Goal: Register for event/course

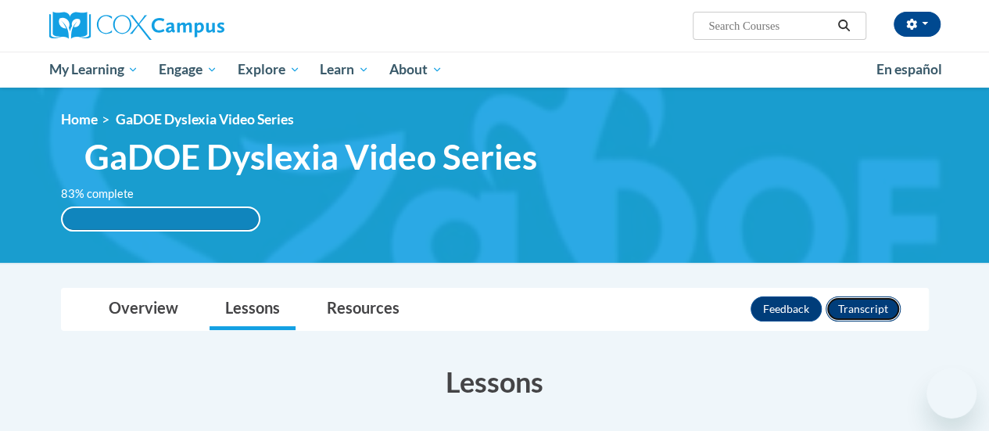
click at [856, 316] on button "Transcript" at bounding box center [863, 308] width 75 height 25
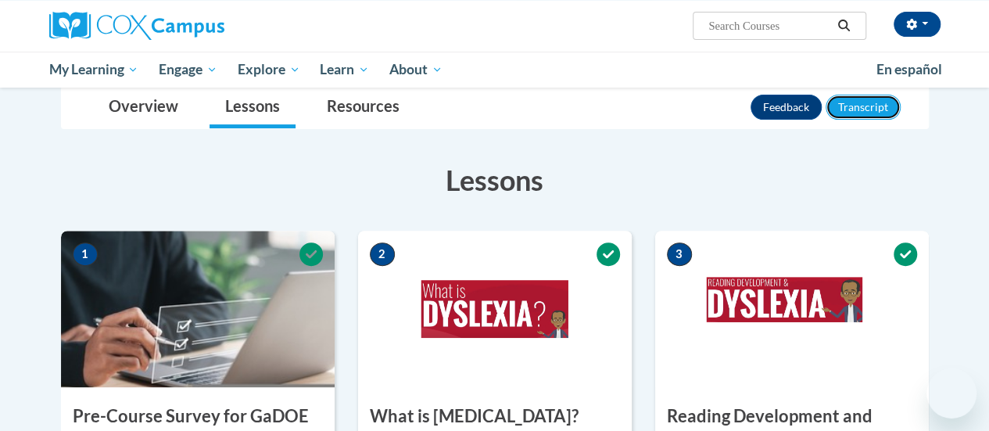
scroll to position [400, 0]
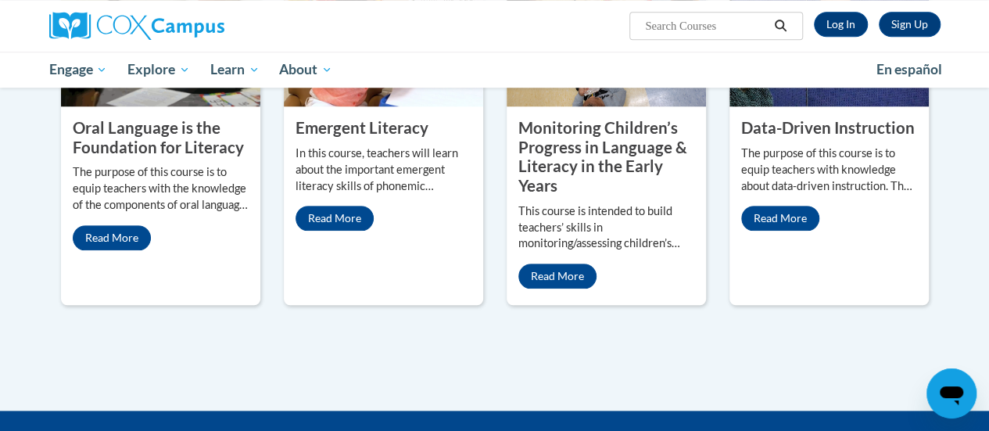
scroll to position [761, 0]
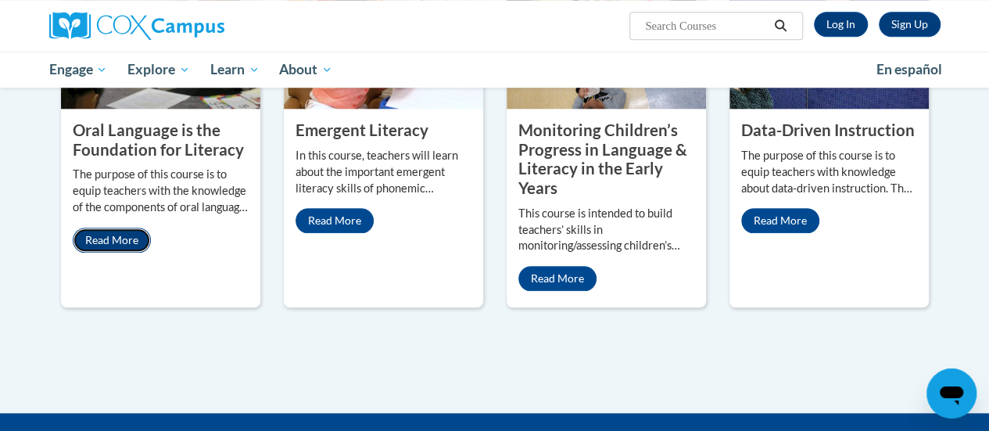
click at [115, 239] on link "Read More" at bounding box center [112, 240] width 78 height 25
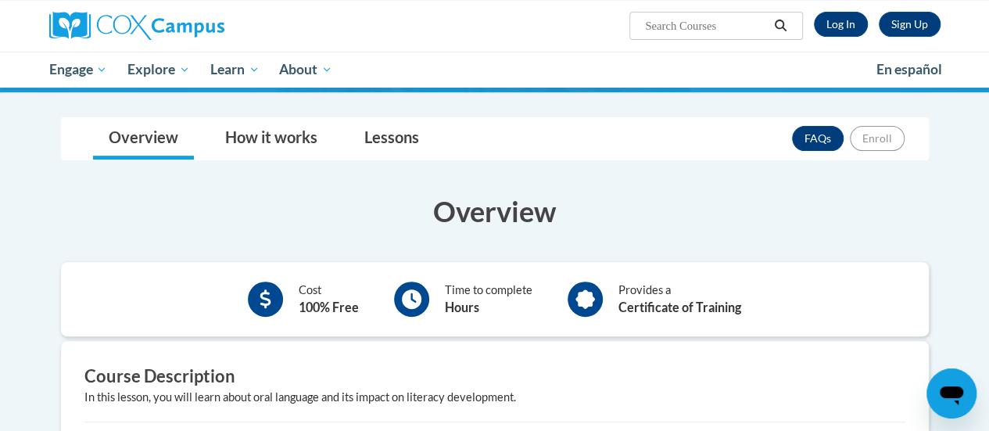
scroll to position [181, 0]
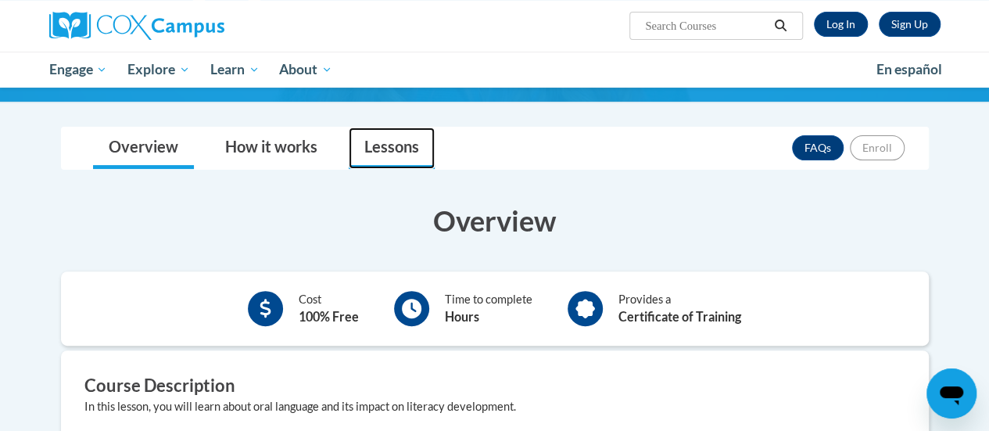
click at [385, 148] on link "Lessons" at bounding box center [392, 147] width 86 height 41
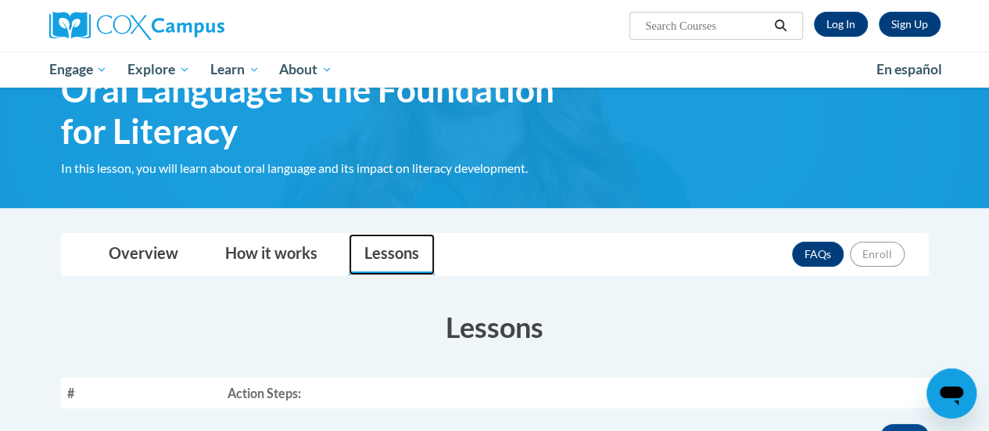
scroll to position [0, 0]
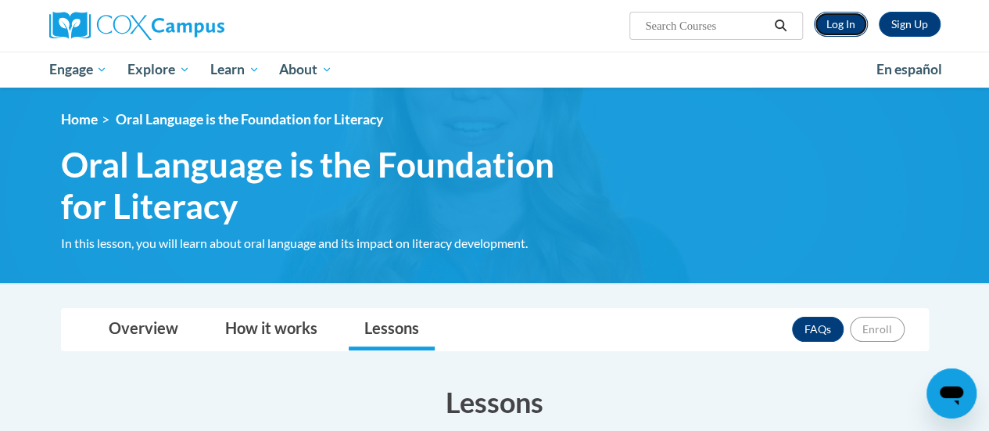
click at [849, 23] on link "Log In" at bounding box center [841, 24] width 54 height 25
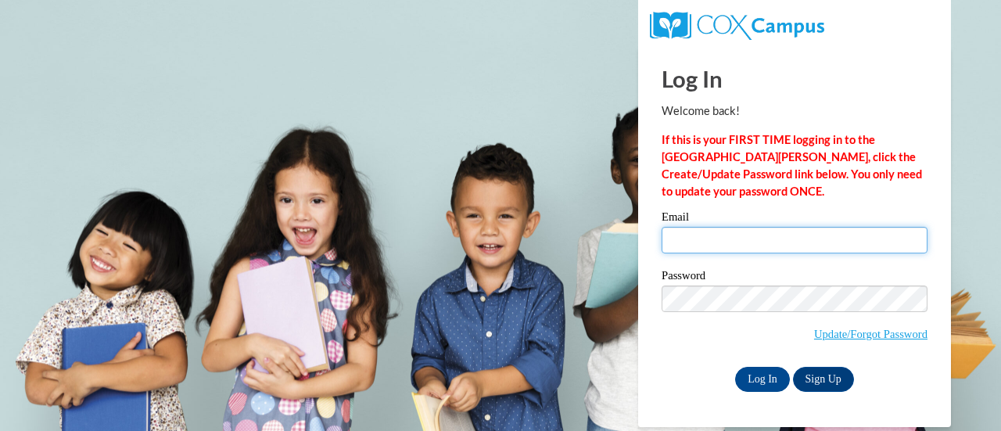
click at [762, 239] on input "Email" at bounding box center [795, 240] width 266 height 27
type input "jennifer.brunner@rusd.org"
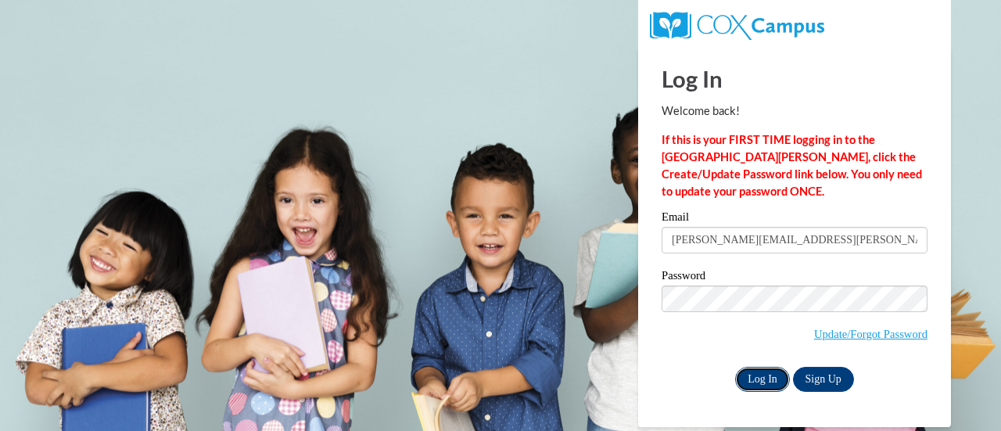
click at [762, 376] on input "Log In" at bounding box center [762, 379] width 55 height 25
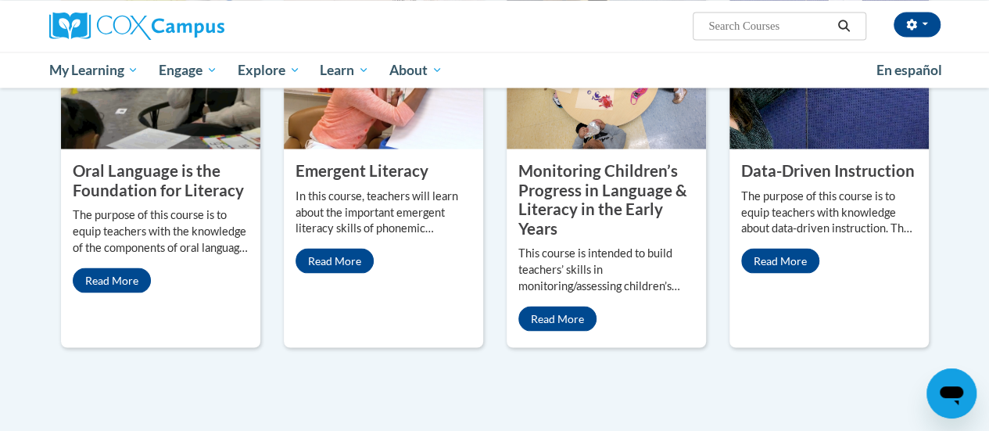
scroll to position [1473, 0]
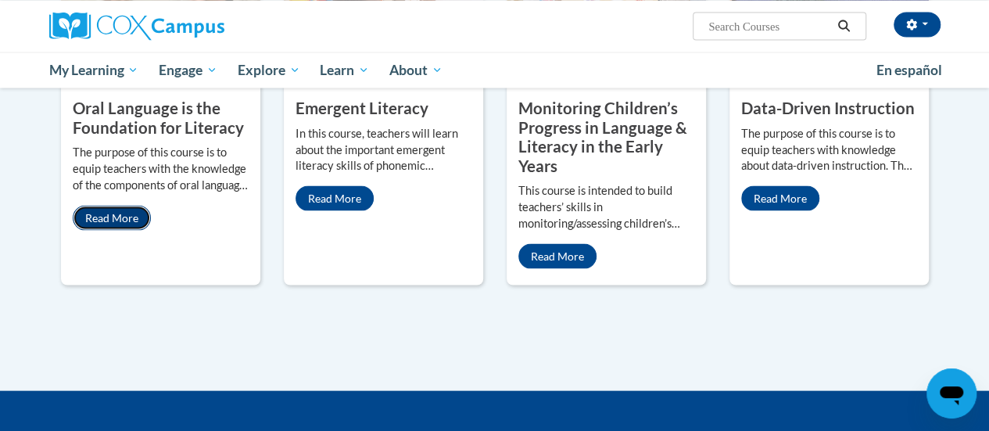
click at [110, 205] on link "Read More" at bounding box center [112, 217] width 78 height 25
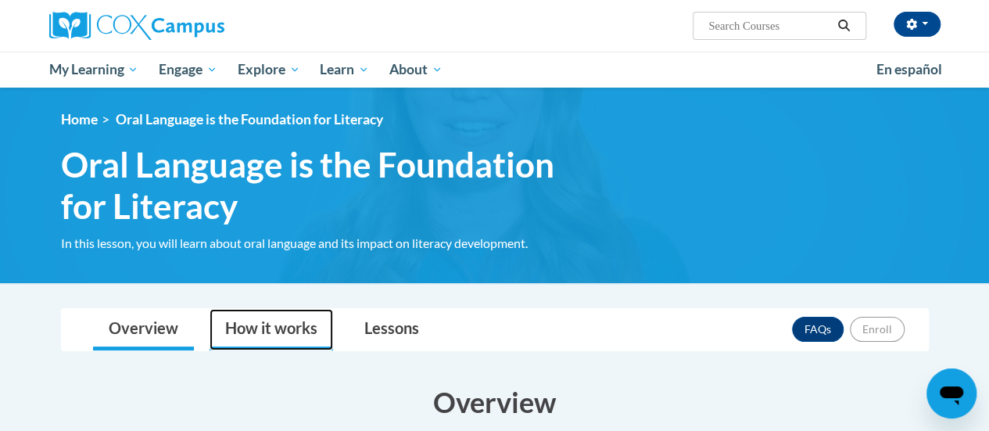
click at [258, 329] on link "How it works" at bounding box center [272, 329] width 124 height 41
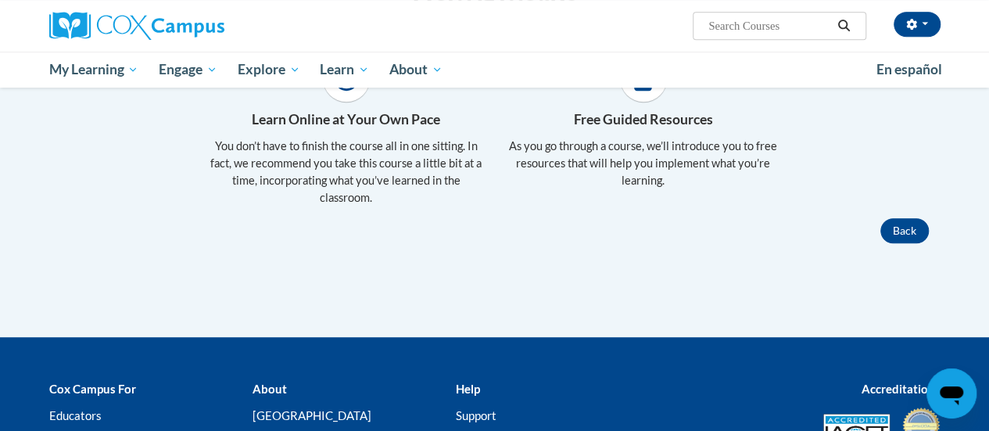
scroll to position [189, 0]
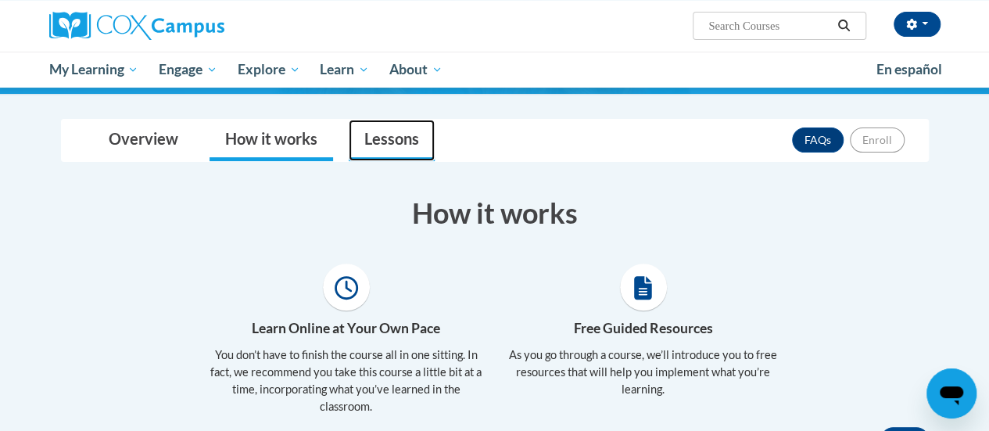
click at [387, 135] on link "Lessons" at bounding box center [392, 140] width 86 height 41
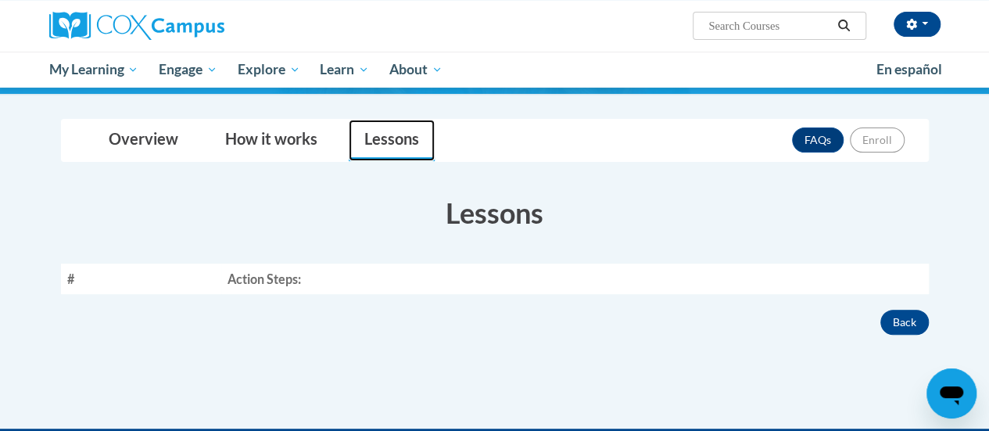
click at [376, 140] on link "Lessons" at bounding box center [392, 140] width 86 height 41
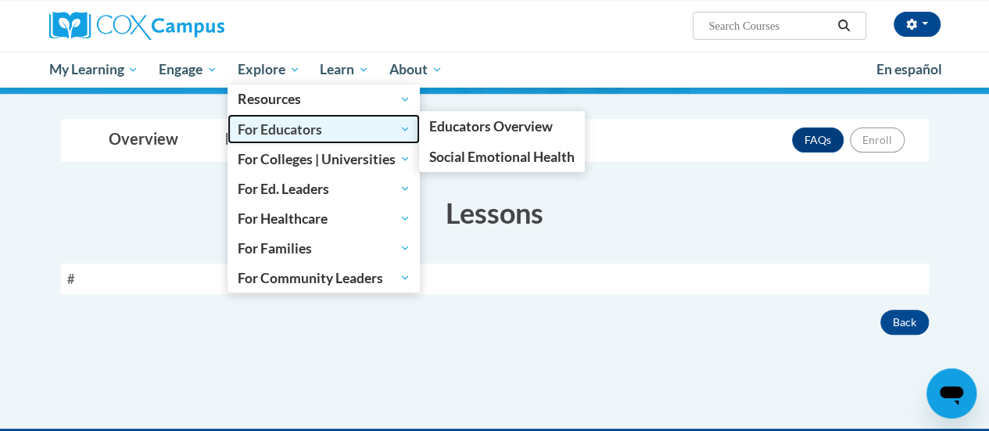
click at [249, 138] on span "For Educators" at bounding box center [324, 129] width 173 height 19
click at [310, 133] on span "For Educators" at bounding box center [324, 129] width 173 height 19
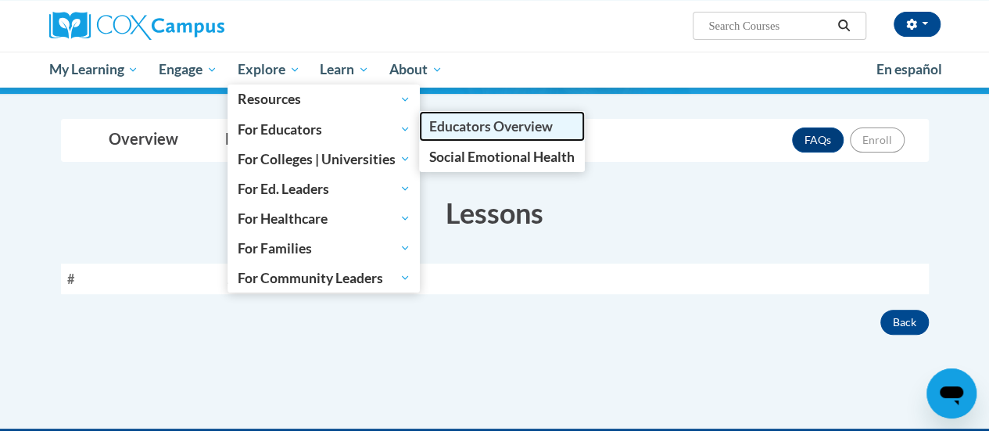
click at [469, 127] on span "Educators Overview" at bounding box center [491, 126] width 124 height 16
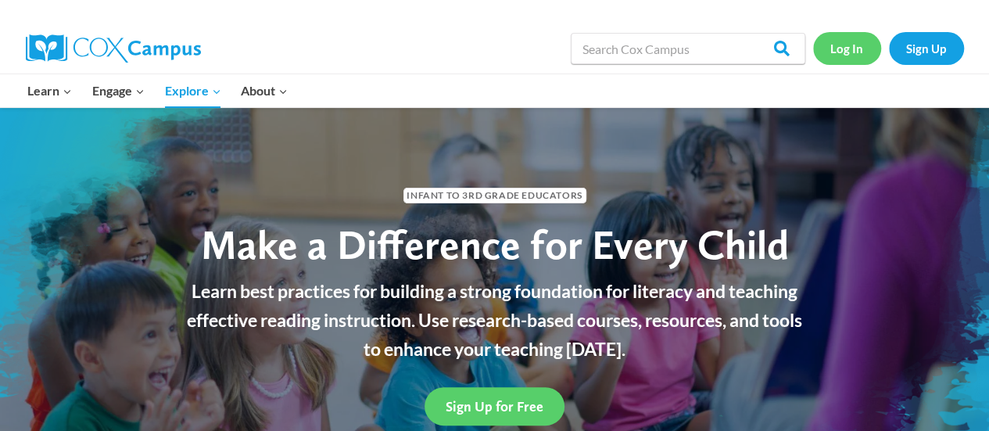
click at [847, 42] on link "Log In" at bounding box center [847, 48] width 68 height 32
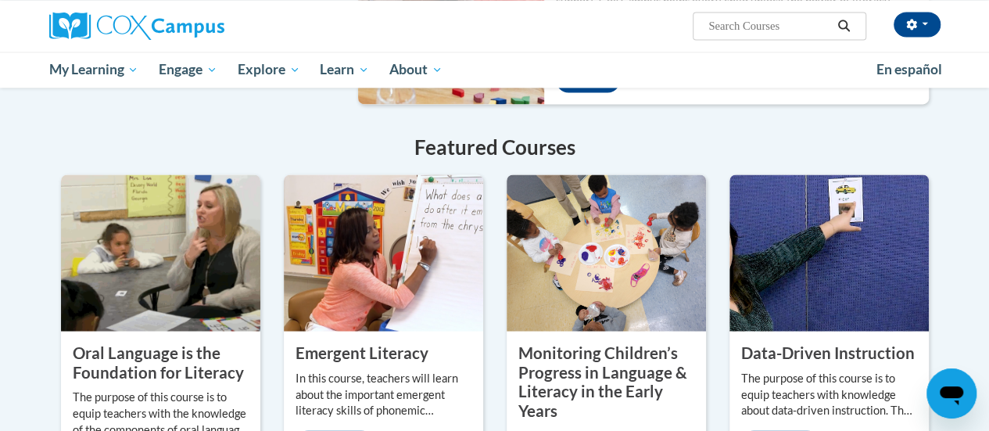
scroll to position [1247, 0]
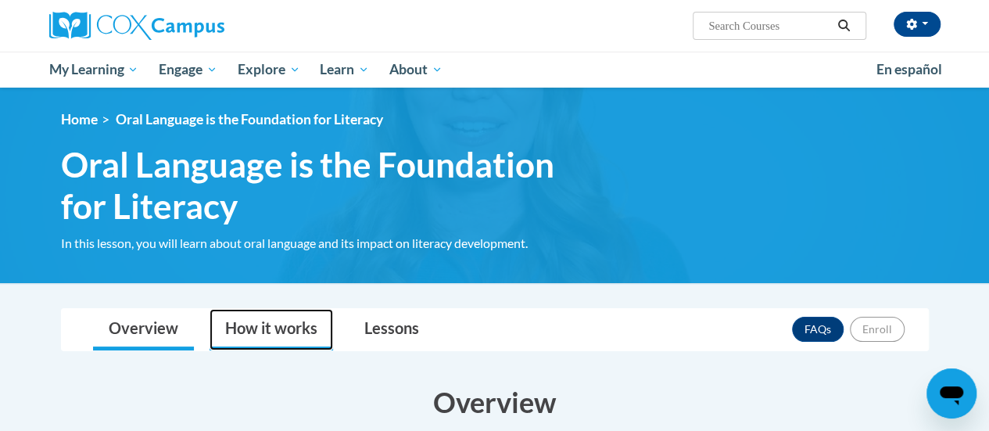
click at [270, 323] on link "How it works" at bounding box center [272, 329] width 124 height 41
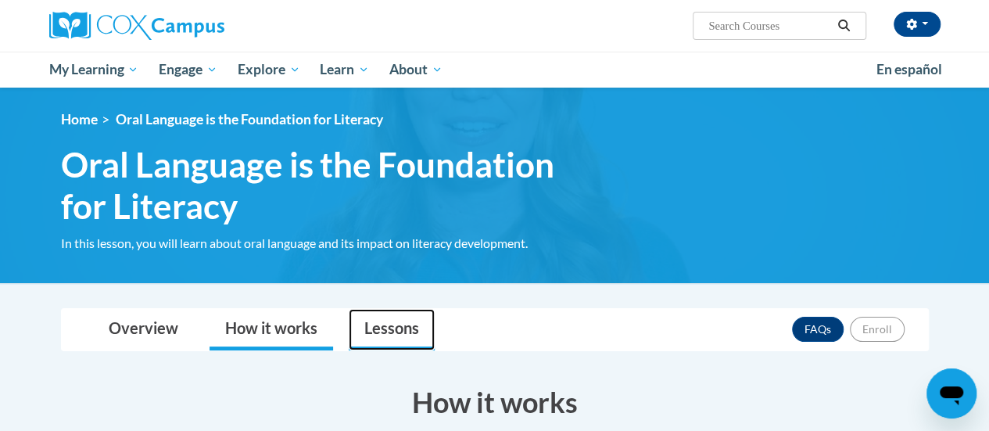
click at [386, 320] on link "Lessons" at bounding box center [392, 329] width 86 height 41
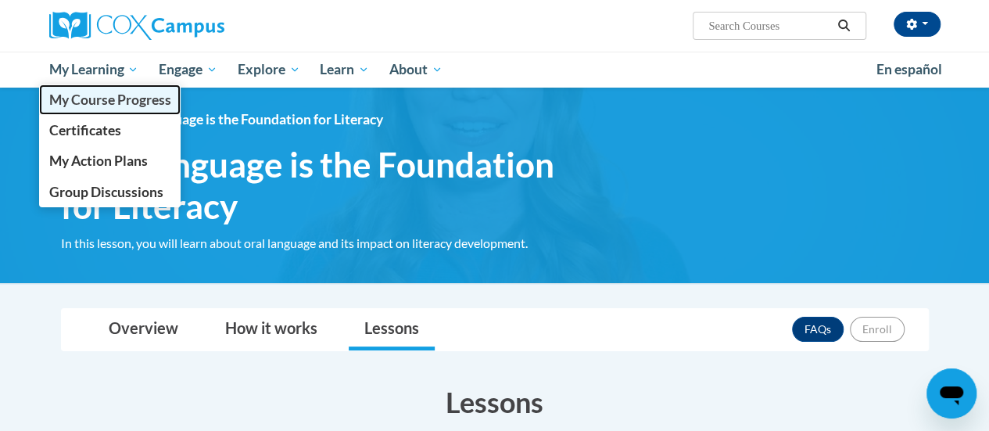
click at [82, 100] on span "My Course Progress" at bounding box center [109, 99] width 122 height 16
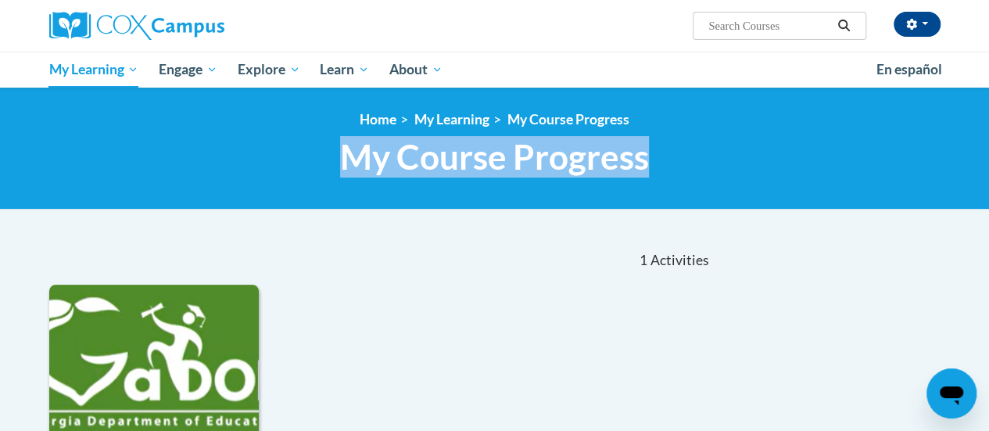
drag, startPoint x: 987, startPoint y: 110, endPoint x: 985, endPoint y: 159, distance: 48.5
click at [985, 159] on div "<en>My Learning</en><fr>New fr_My Learning</fr><it>New it_My Learning</it><de>N…" at bounding box center [494, 149] width 989 height 122
click at [476, 118] on link "My Learning" at bounding box center [451, 119] width 75 height 16
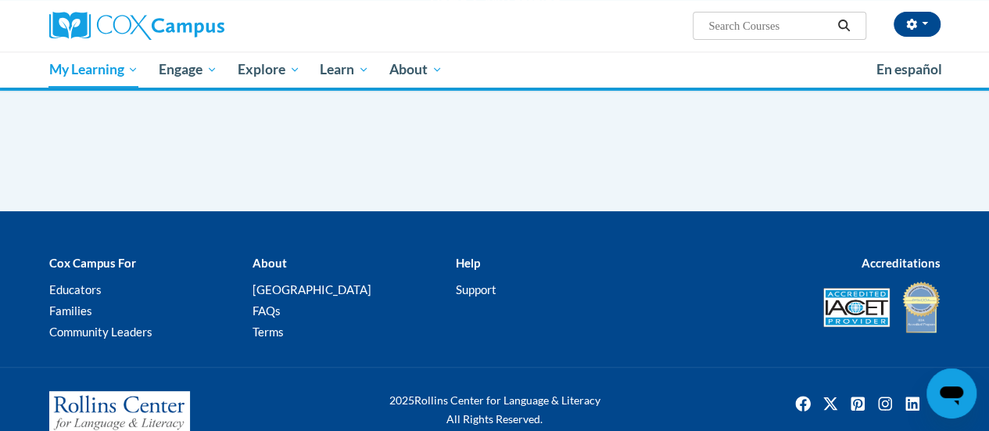
scroll to position [155, 0]
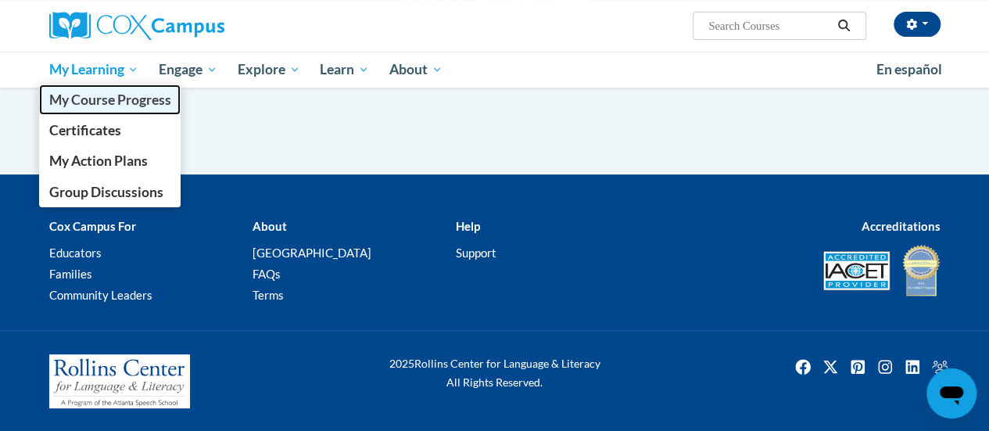
click at [77, 99] on span "My Course Progress" at bounding box center [109, 99] width 122 height 16
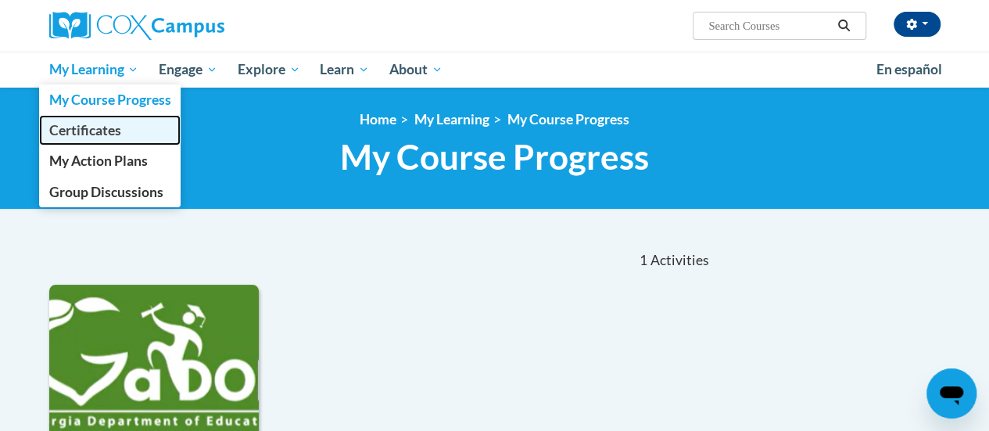
click at [74, 132] on span "Certificates" at bounding box center [84, 130] width 72 height 16
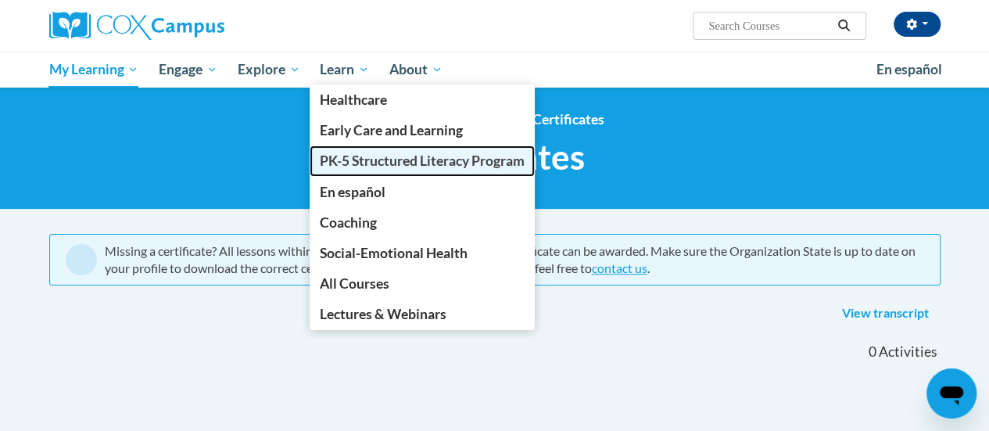
click at [357, 159] on span "PK-5 Structured Literacy Program" at bounding box center [422, 160] width 205 height 16
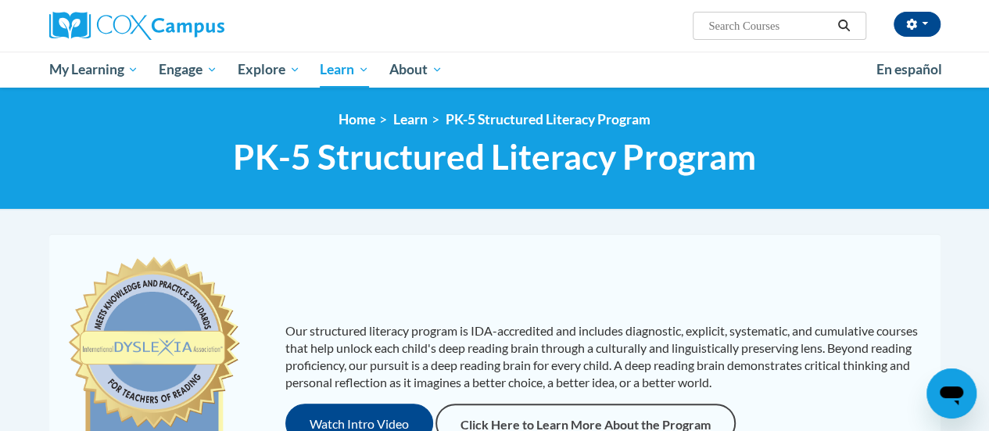
drag, startPoint x: 993, startPoint y: 77, endPoint x: 948, endPoint y: 117, distance: 59.9
click at [948, 117] on html "Jennifer Brunner (America/Chicago UTC-05:00) My Profile Inbox My Transcripts Lo…" at bounding box center [494, 215] width 989 height 431
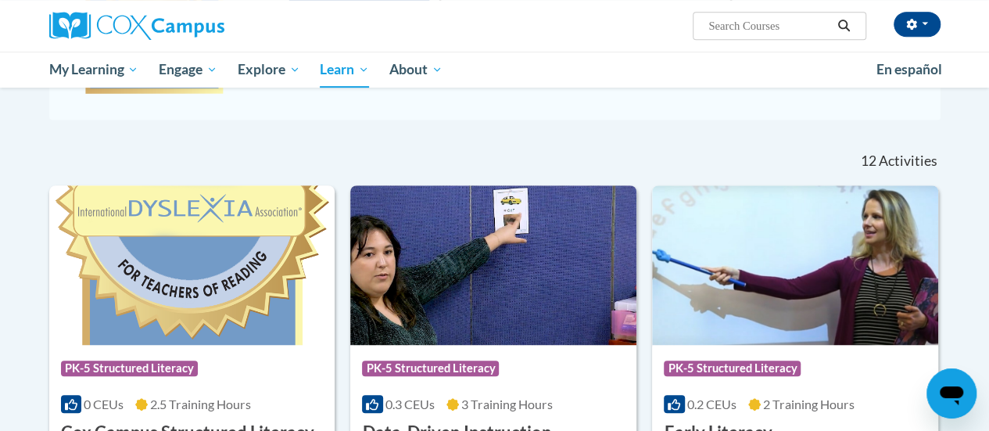
scroll to position [414, 0]
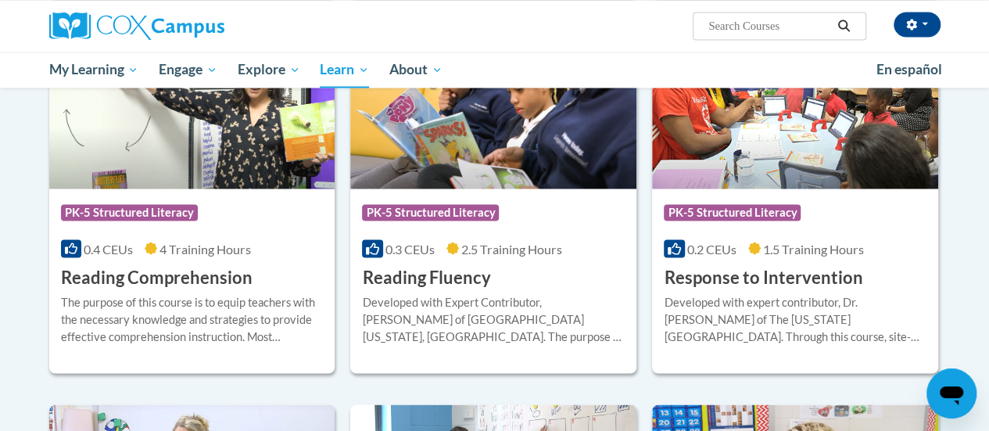
scroll to position [1400, 0]
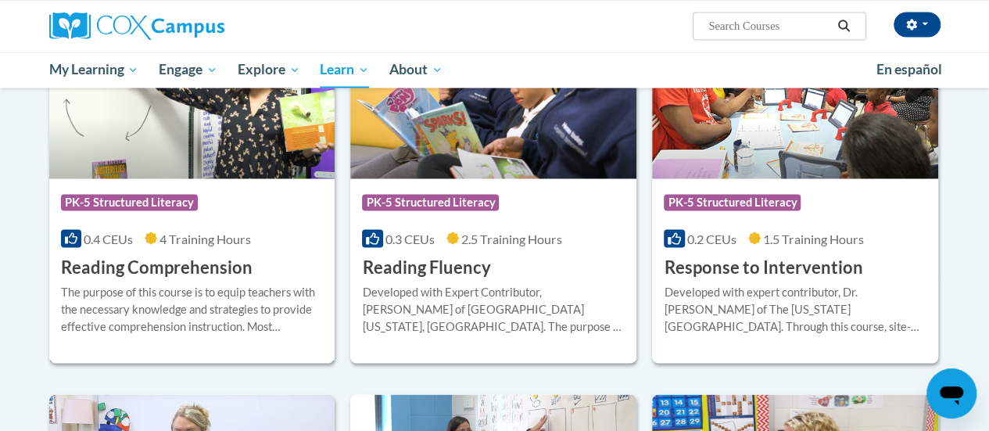
click at [186, 215] on div "Course Category: PK-5 Structured Literacy" at bounding box center [192, 203] width 263 height 35
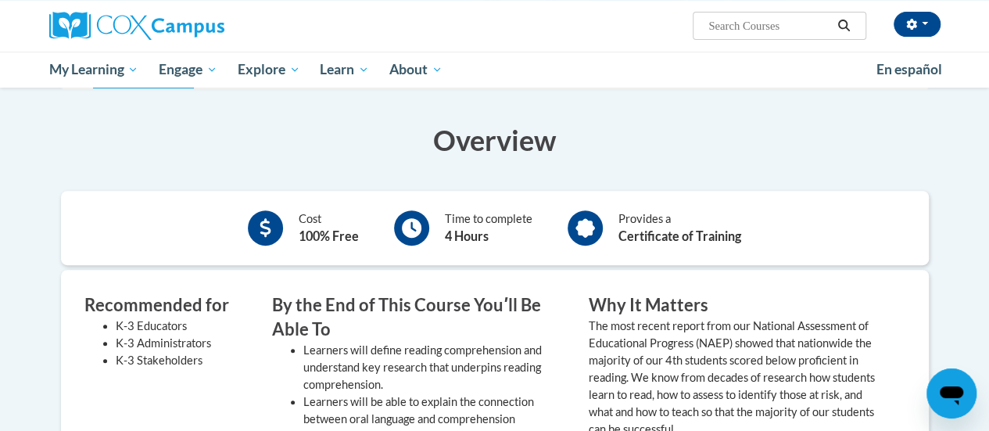
scroll to position [170, 0]
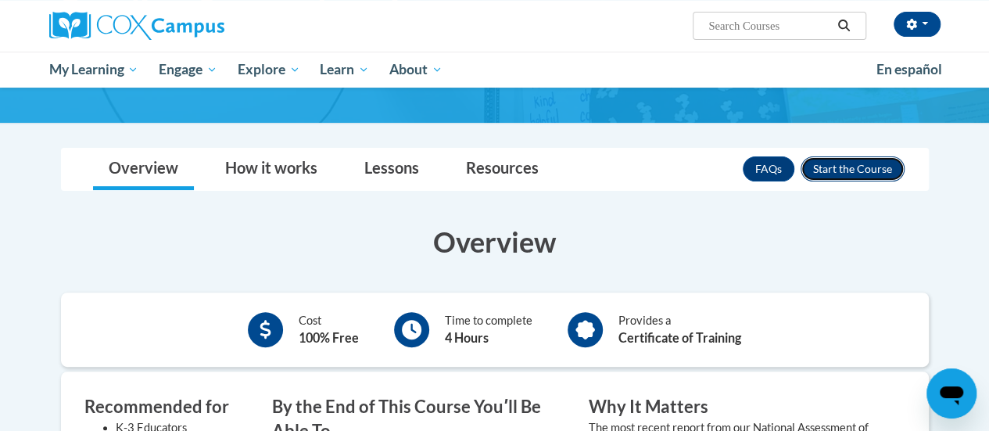
click at [854, 162] on button "Enroll" at bounding box center [853, 168] width 104 height 25
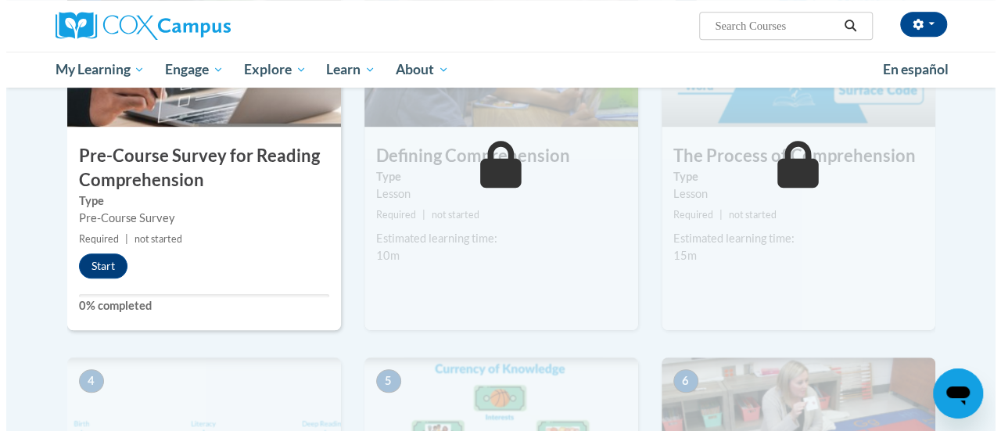
scroll to position [432, 0]
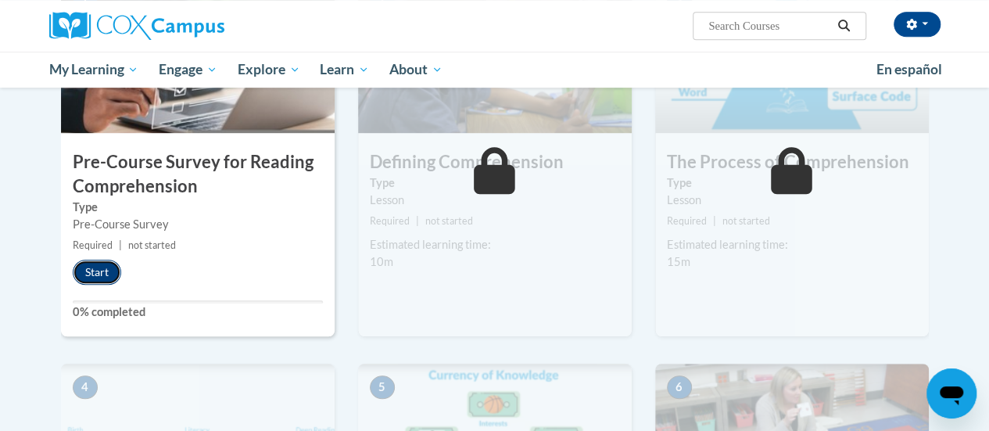
click at [108, 270] on button "Start" at bounding box center [97, 272] width 48 height 25
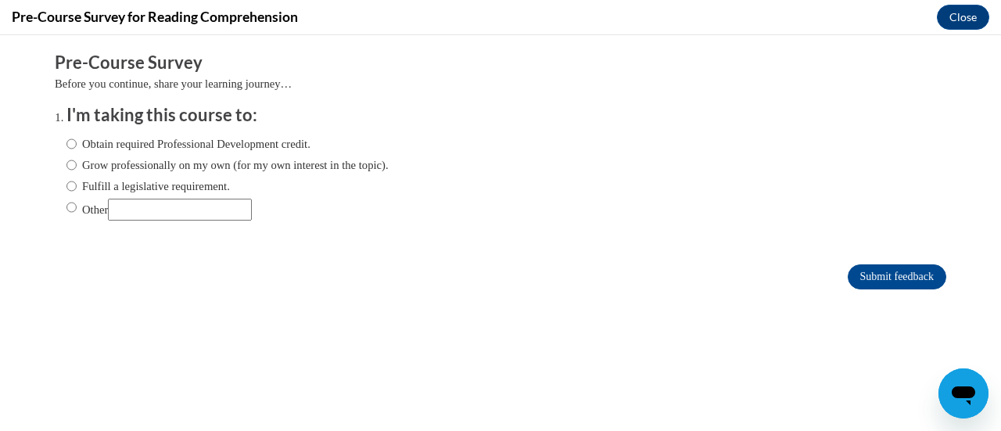
scroll to position [0, 0]
click at [66, 188] on input "Fulfill a legislative requirement." at bounding box center [71, 186] width 10 height 17
radio input "true"
click at [857, 281] on input "Submit feedback" at bounding box center [897, 276] width 99 height 25
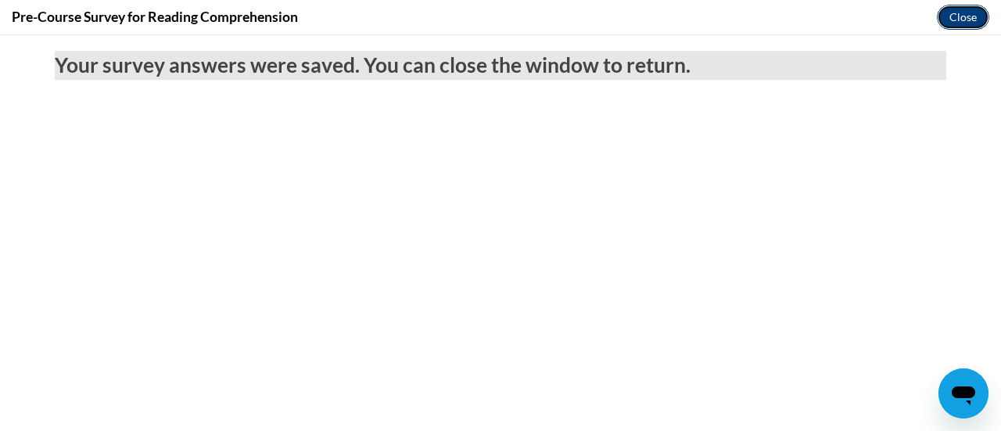
click at [959, 22] on button "Close" at bounding box center [963, 17] width 52 height 25
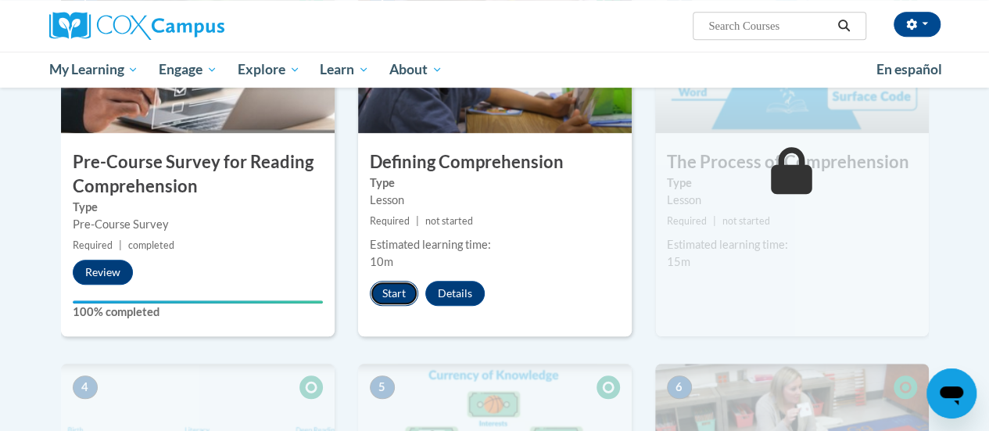
click at [386, 291] on button "Start" at bounding box center [394, 293] width 48 height 25
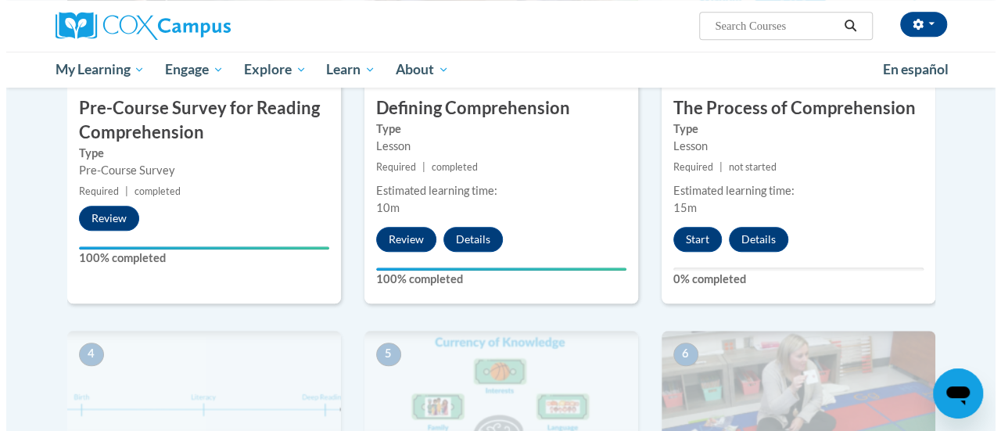
scroll to position [483, 0]
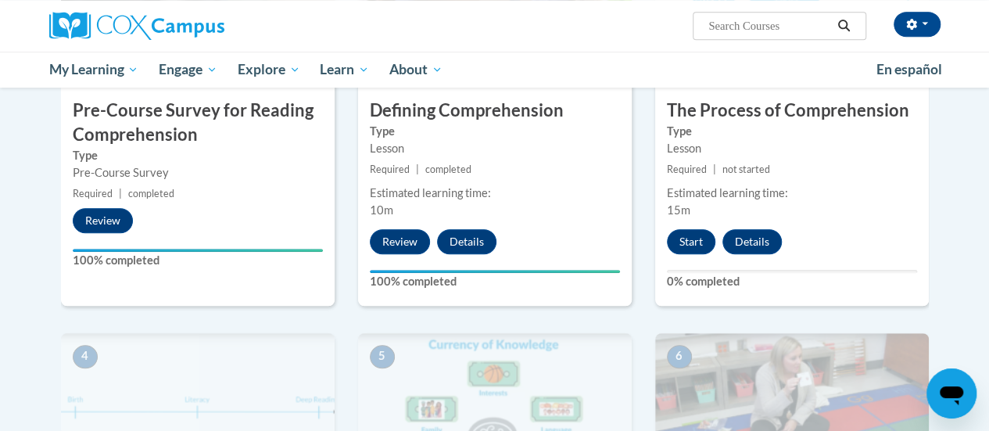
drag, startPoint x: 909, startPoint y: 204, endPoint x: 962, endPoint y: 188, distance: 55.7
click at [694, 231] on button "Start" at bounding box center [691, 241] width 48 height 25
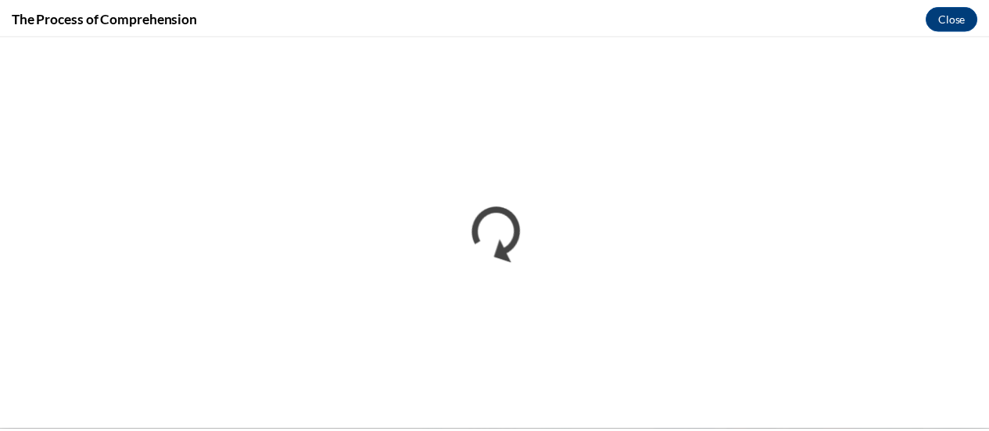
scroll to position [0, 0]
